Goal: Task Accomplishment & Management: Manage account settings

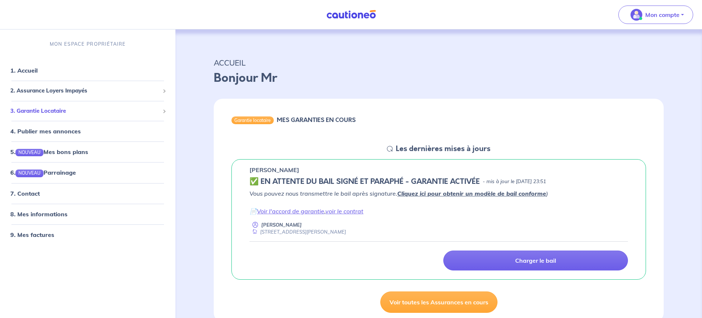
click at [42, 112] on span "3. Garantie Locataire" at bounding box center [84, 111] width 149 height 8
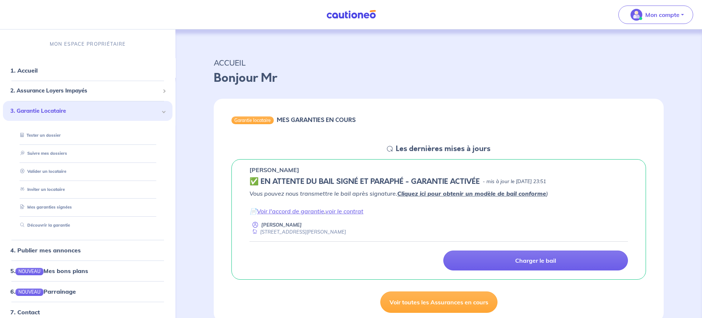
click at [349, 70] on p "Bonjour Mr" at bounding box center [439, 78] width 450 height 18
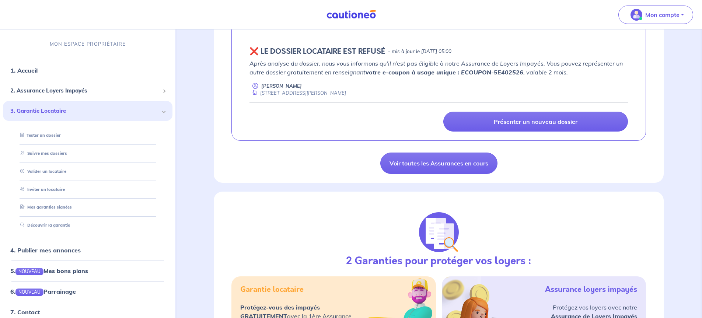
scroll to position [369, 0]
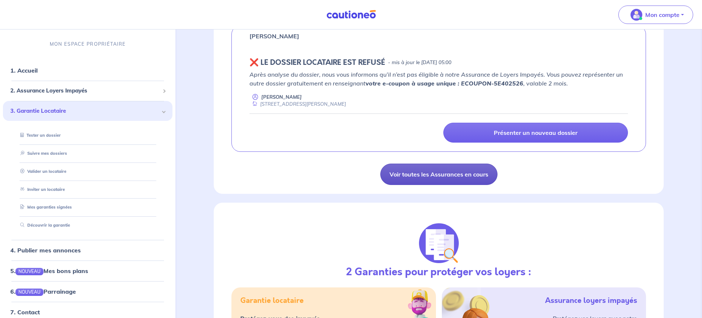
click at [424, 176] on link "Voir toutes les Assurances en cours" at bounding box center [438, 174] width 117 height 21
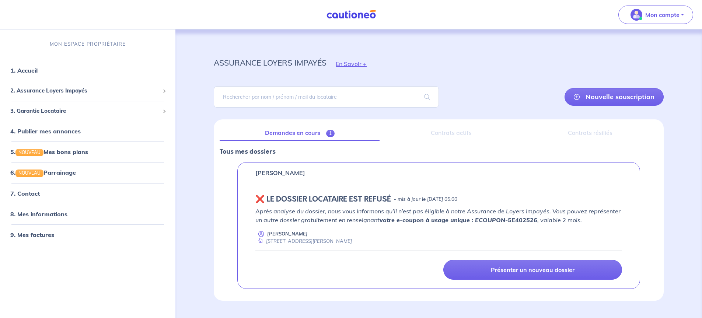
scroll to position [18, 0]
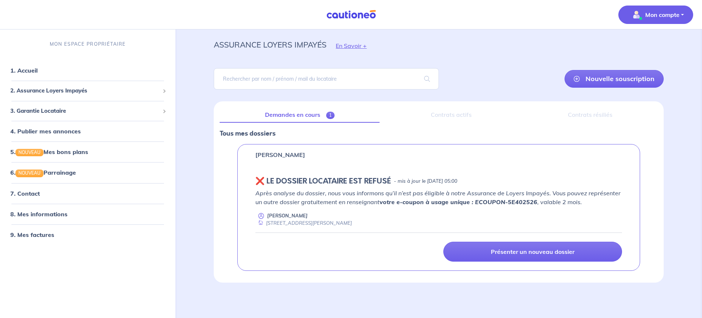
click at [660, 13] on p "Mon compte" at bounding box center [662, 14] width 34 height 9
click at [541, 69] on div "Nouvelle souscription" at bounding box center [439, 78] width 450 height 33
click at [28, 70] on link "1. Accueil" at bounding box center [23, 70] width 27 height 7
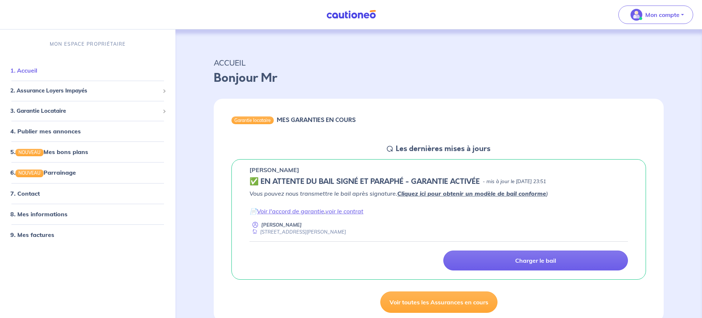
click at [28, 70] on link "1. Accueil" at bounding box center [23, 70] width 27 height 7
click at [26, 71] on link "1. Accueil" at bounding box center [23, 70] width 27 height 7
click at [662, 16] on p "Mon compte" at bounding box center [662, 14] width 34 height 9
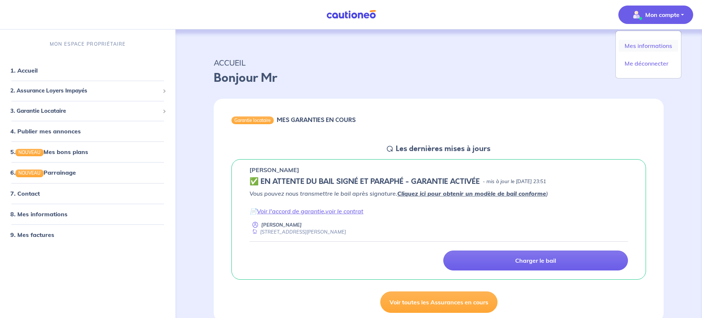
click at [655, 46] on link "Mes informations" at bounding box center [648, 46] width 59 height 12
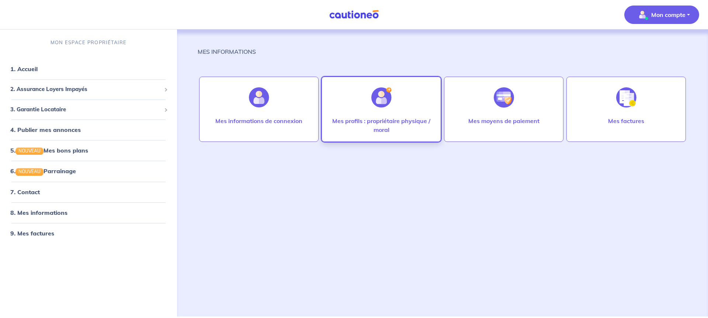
click at [377, 106] on img at bounding box center [381, 97] width 20 height 20
